Goal: Transaction & Acquisition: Purchase product/service

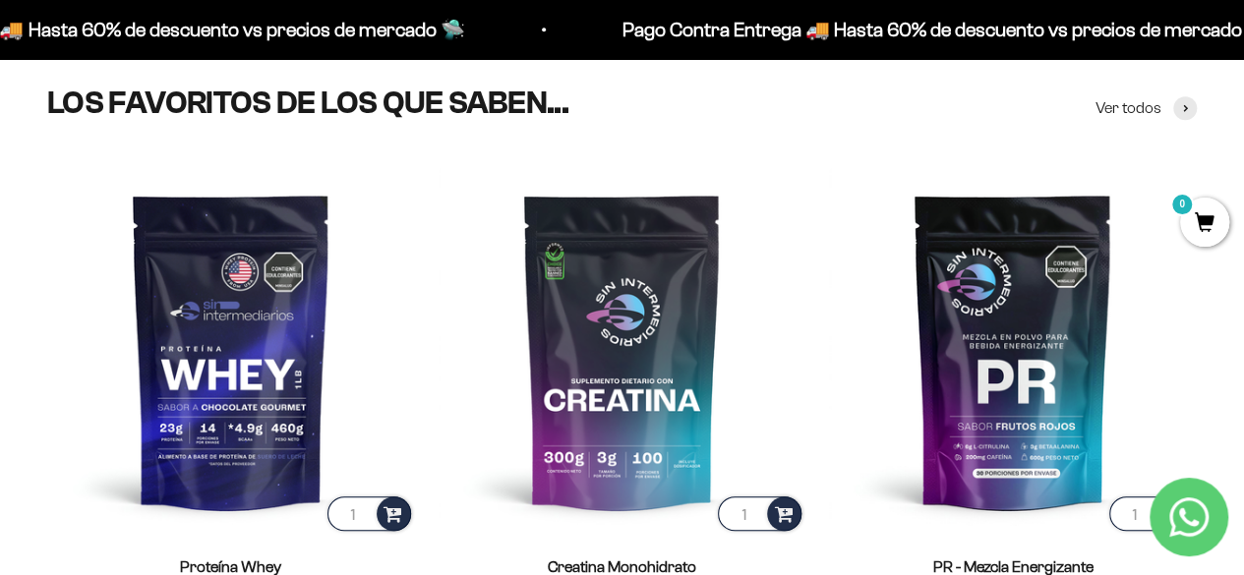
scroll to position [688, 0]
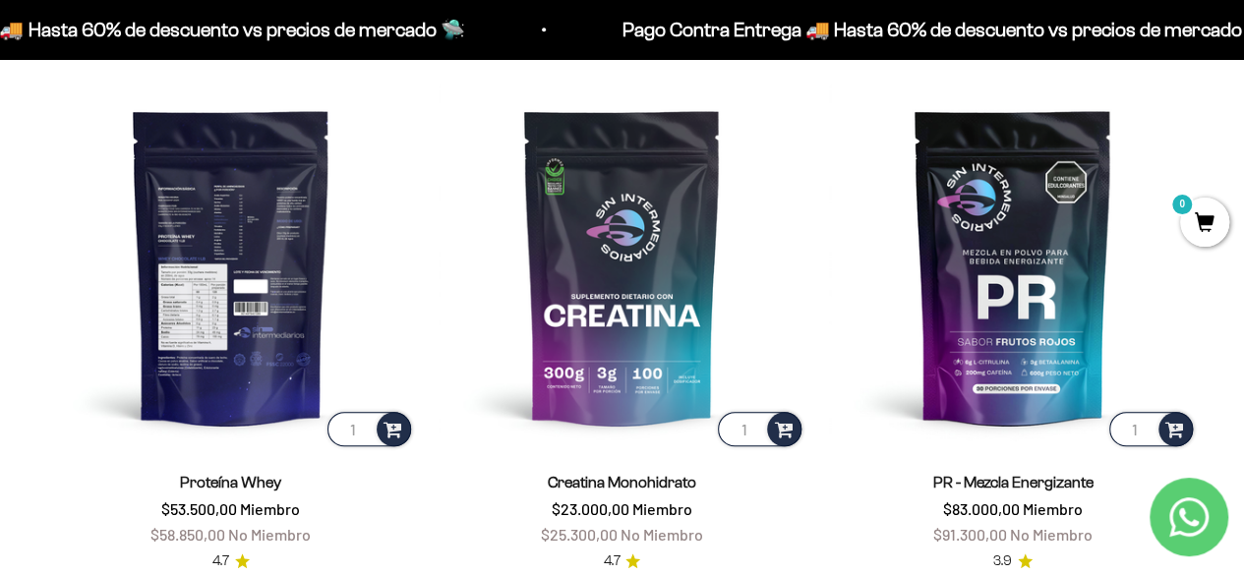
click at [280, 298] on img at bounding box center [231, 267] width 368 height 368
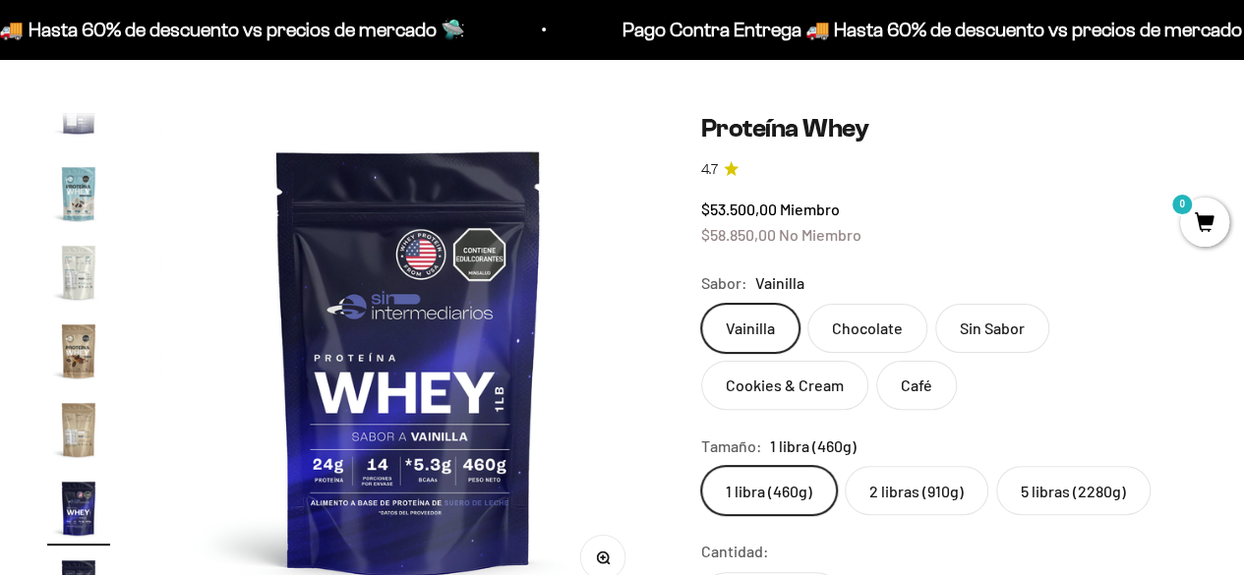
scroll to position [197, 0]
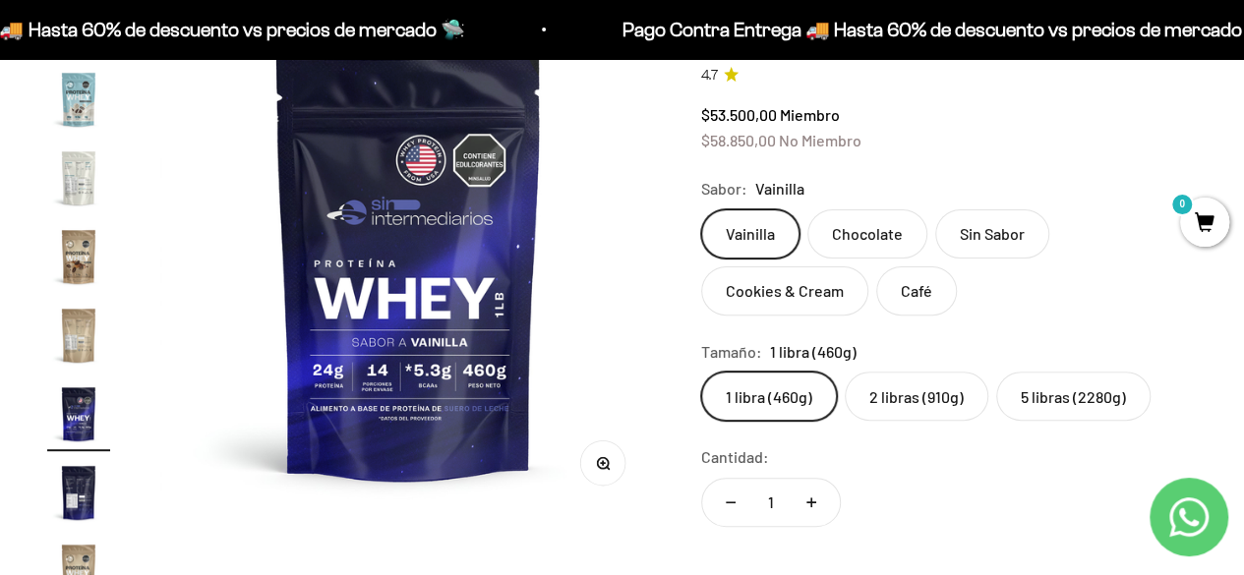
click at [1045, 394] on label "5 libras (2280g)" at bounding box center [1073, 396] width 154 height 49
click at [701, 372] on input "5 libras (2280g)" at bounding box center [700, 371] width 1 height 1
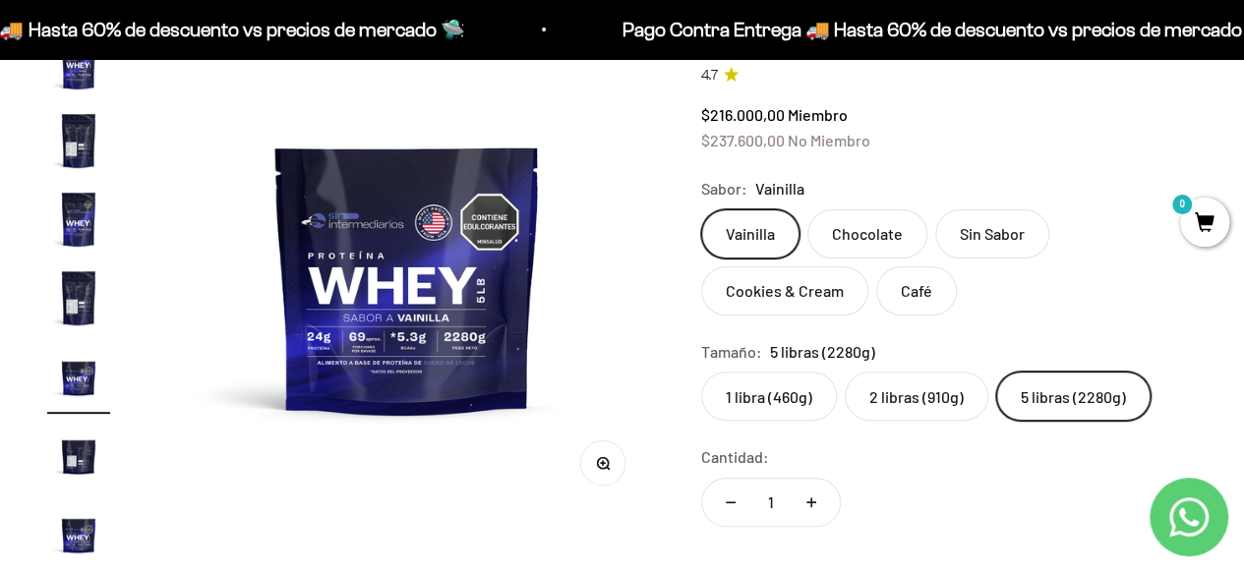
scroll to position [351, 0]
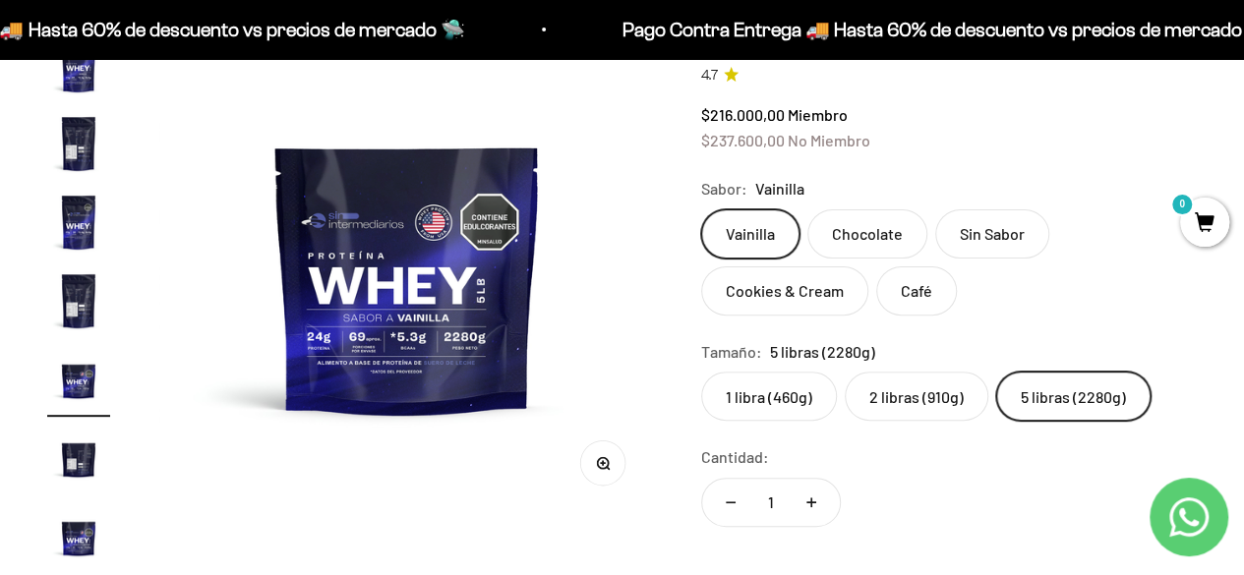
click at [907, 406] on label "2 libras (910g)" at bounding box center [917, 396] width 144 height 49
click at [701, 372] on input "2 libras (910g)" at bounding box center [700, 371] width 1 height 1
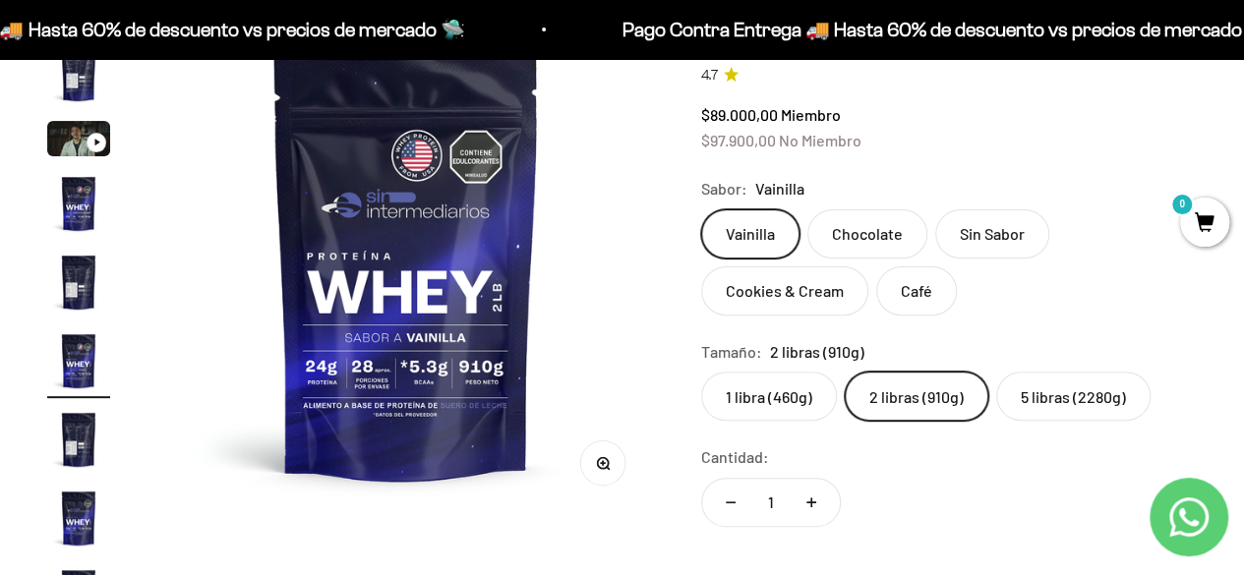
scroll to position [36, 0]
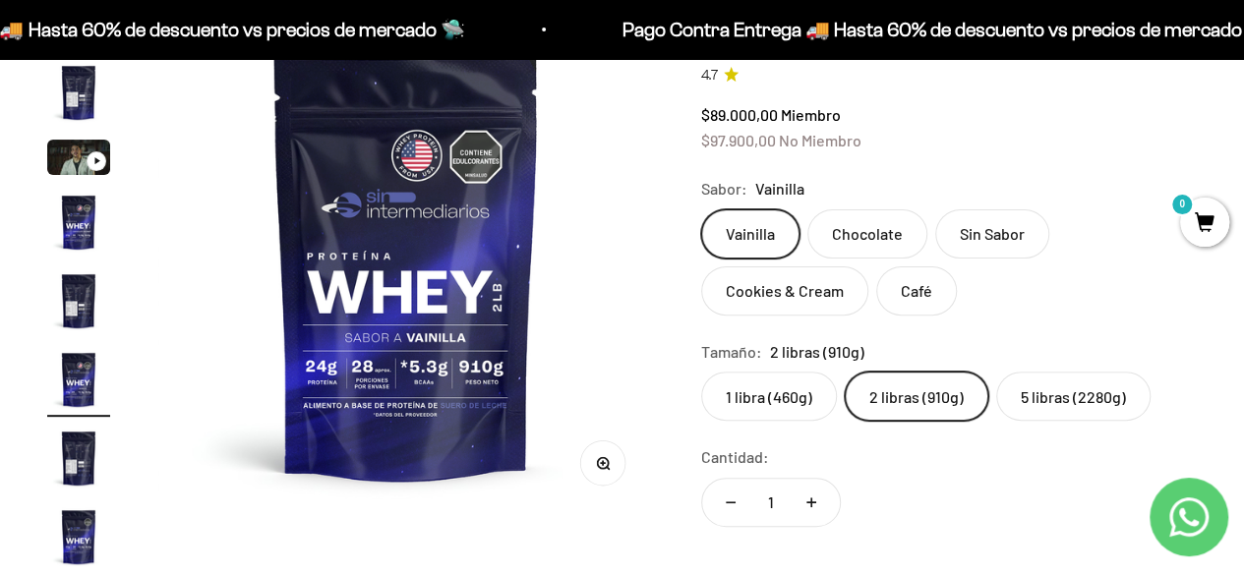
click at [769, 392] on label "1 libra (460g)" at bounding box center [769, 396] width 136 height 49
click at [701, 372] on input "1 libra (460g)" at bounding box center [700, 371] width 1 height 1
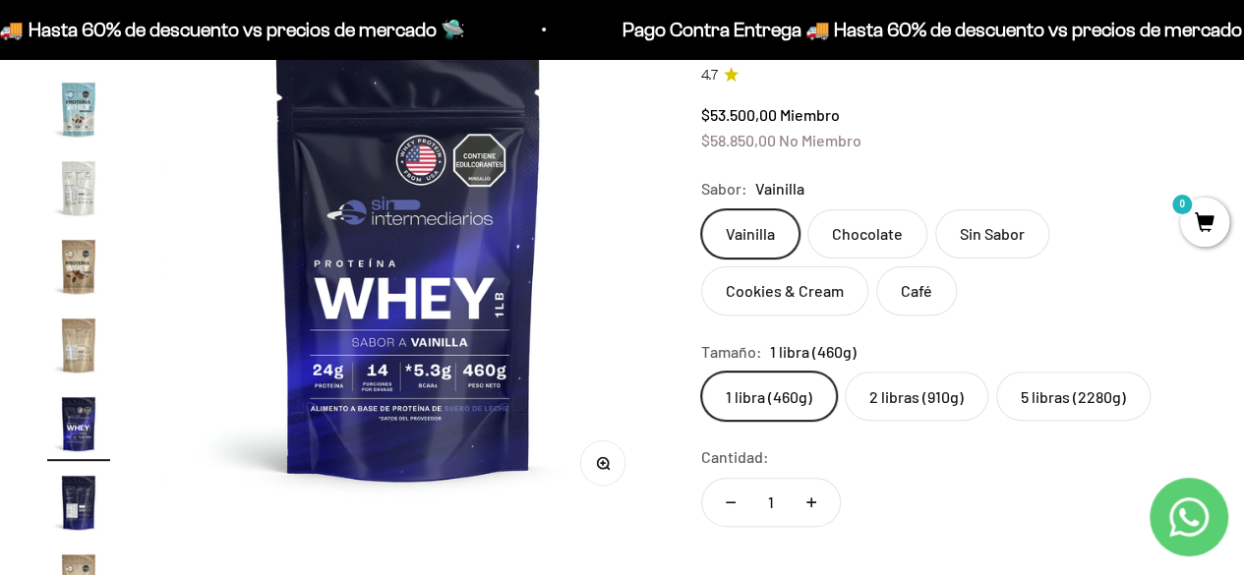
scroll to position [946, 0]
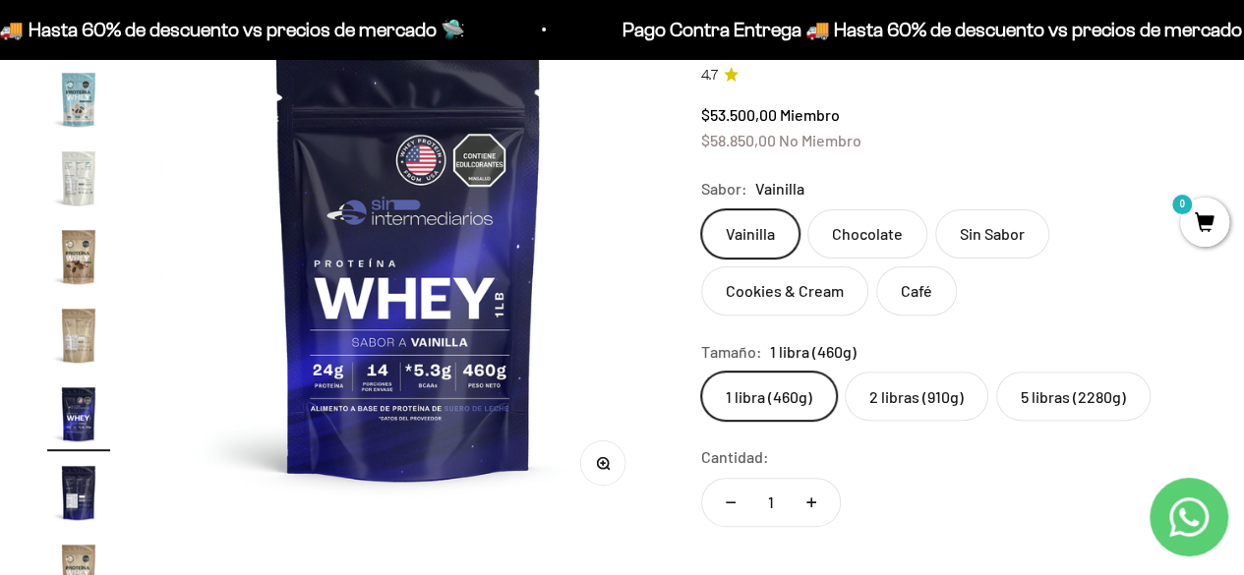
click at [927, 388] on label "2 libras (910g)" at bounding box center [917, 396] width 144 height 49
click at [701, 372] on input "2 libras (910g)" at bounding box center [700, 371] width 1 height 1
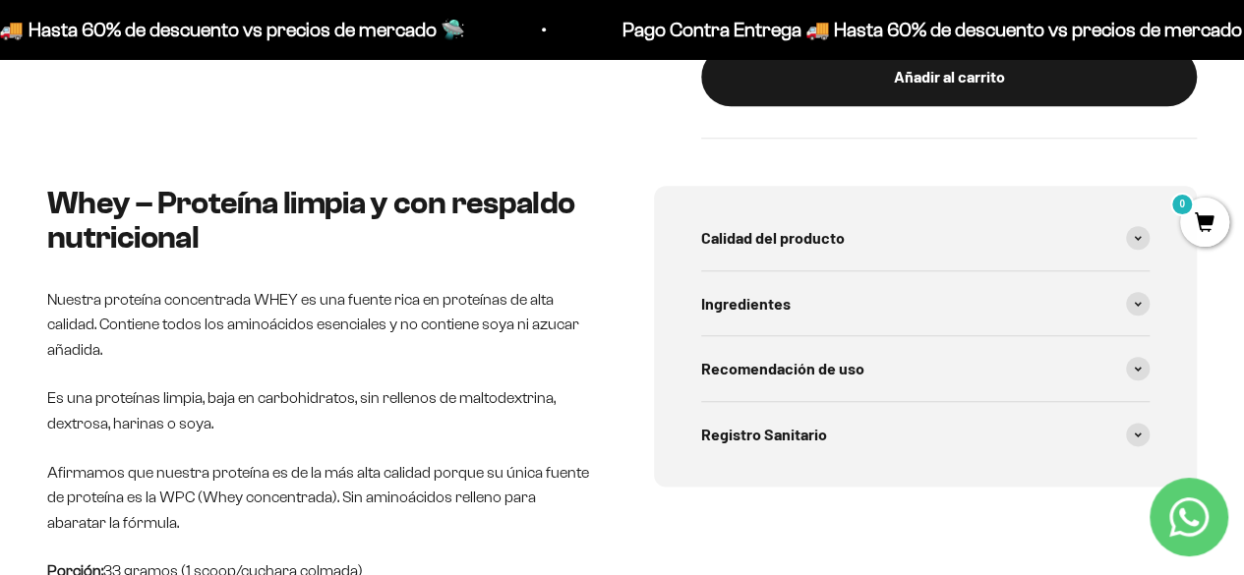
scroll to position [983, 0]
click at [1143, 365] on span at bounding box center [1138, 368] width 24 height 24
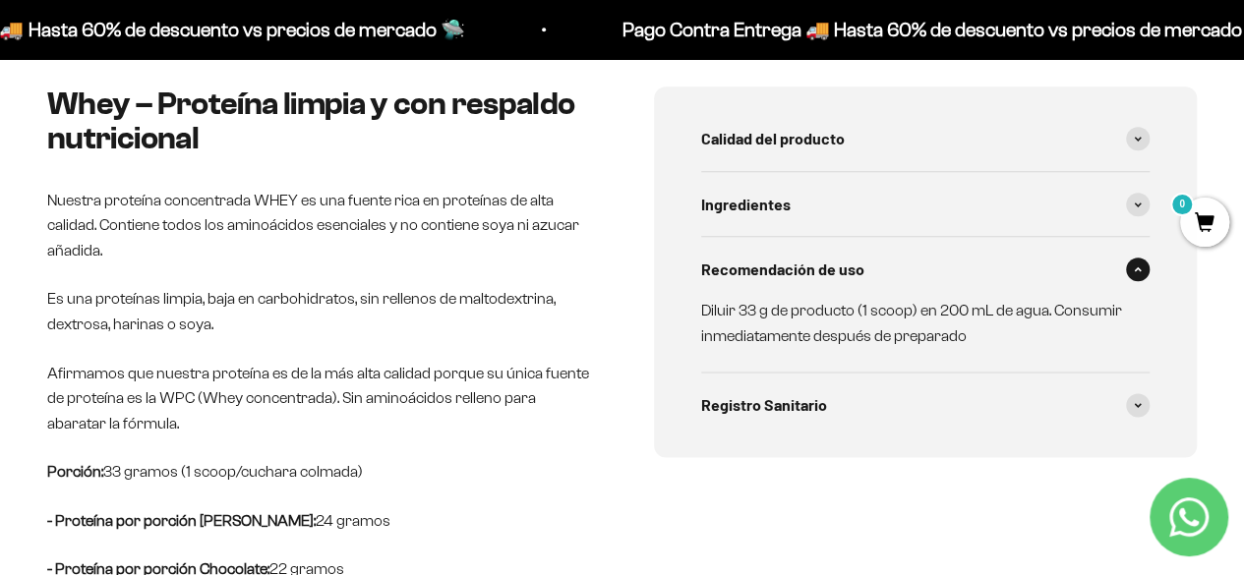
scroll to position [885, 0]
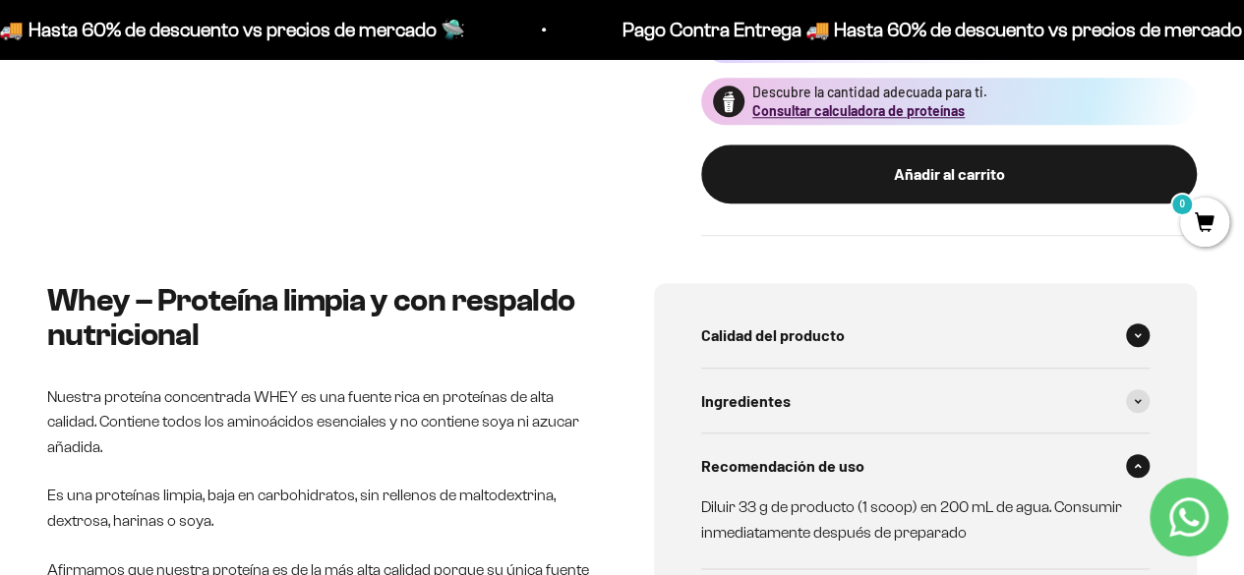
click at [1133, 333] on span at bounding box center [1138, 335] width 24 height 24
